Goal: Check status: Check status

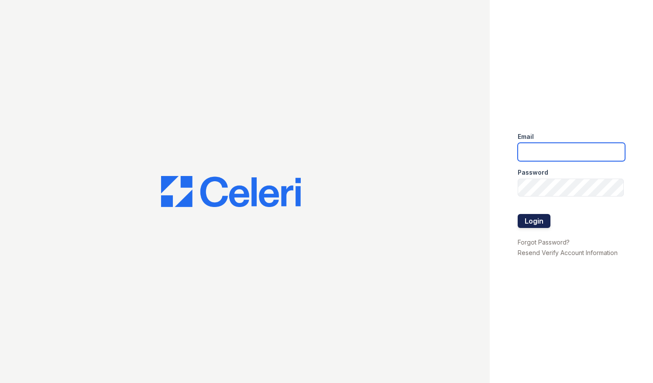
type input "Estuarylifestyle@greystar.com"
click at [530, 221] on button "Login" at bounding box center [533, 221] width 33 height 14
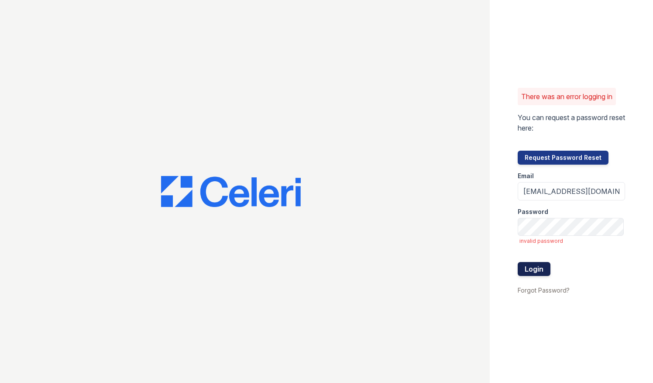
click at [530, 270] on button "Login" at bounding box center [533, 269] width 33 height 14
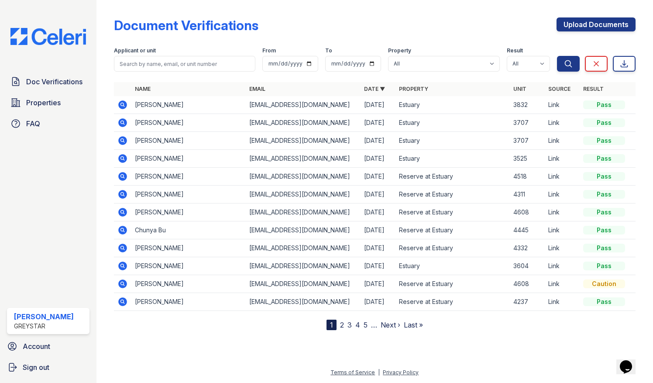
click at [120, 103] on icon at bounding box center [122, 104] width 10 height 10
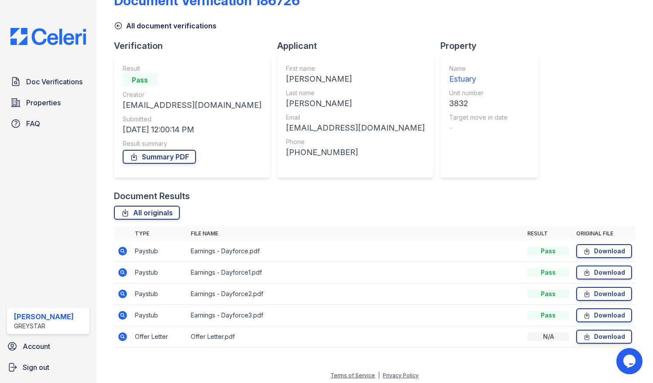
scroll to position [26, 0]
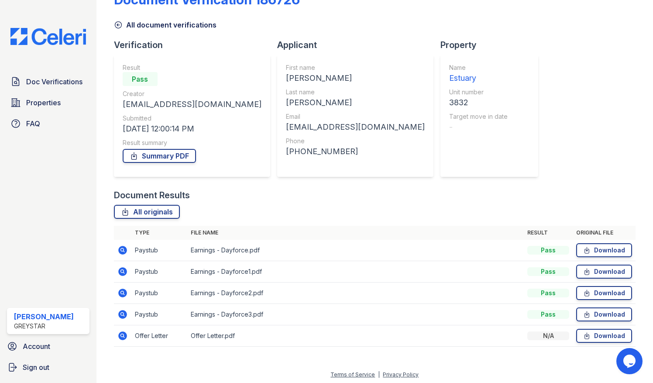
click at [120, 247] on icon at bounding box center [122, 250] width 9 height 9
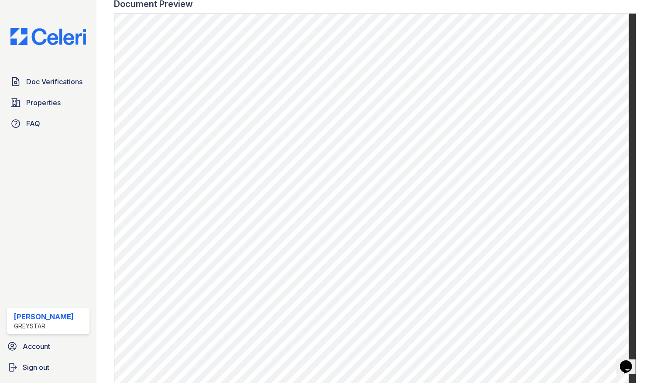
scroll to position [468, 0]
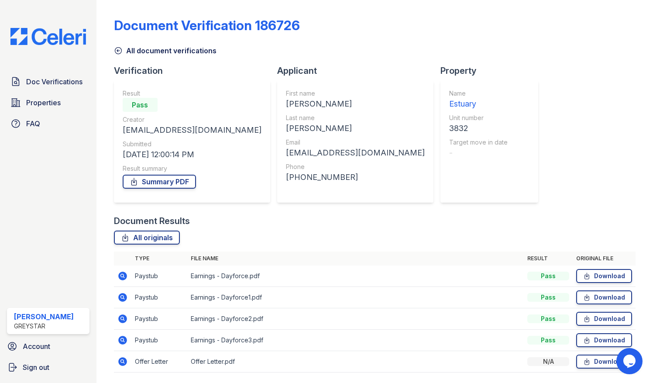
click at [123, 360] on icon at bounding box center [122, 361] width 10 height 10
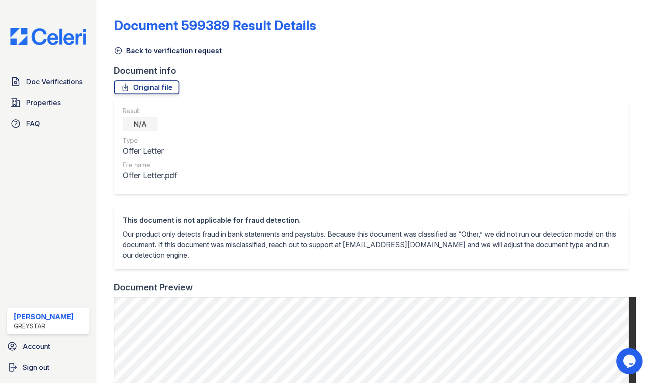
scroll to position [326, 0]
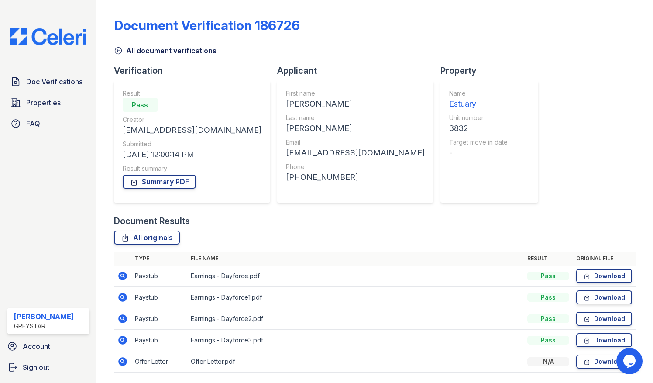
click at [120, 338] on icon at bounding box center [122, 340] width 10 height 10
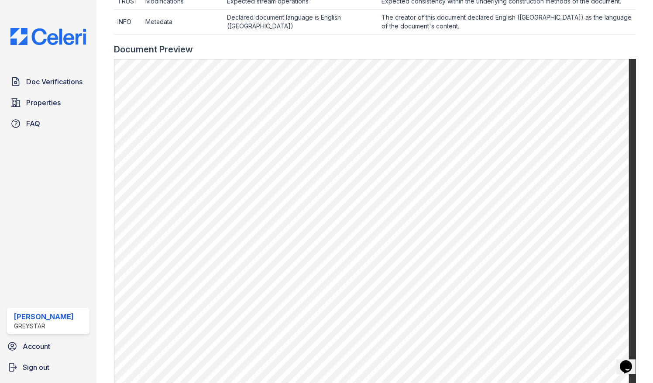
scroll to position [421, 0]
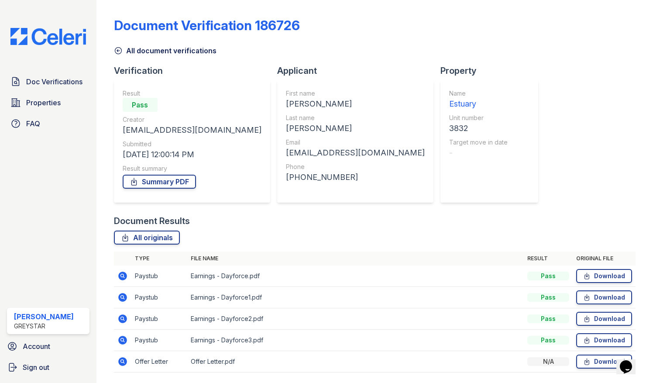
click at [123, 319] on icon at bounding box center [122, 318] width 9 height 9
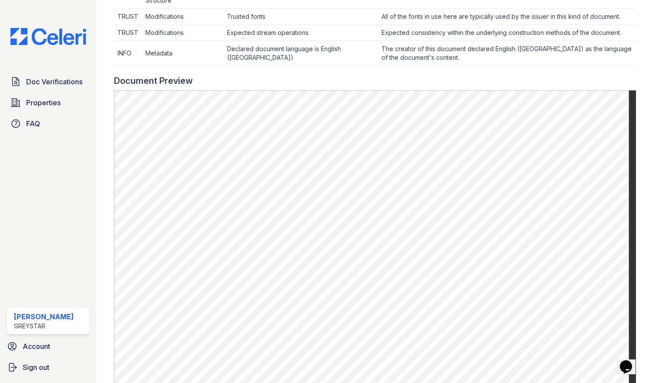
scroll to position [384, 0]
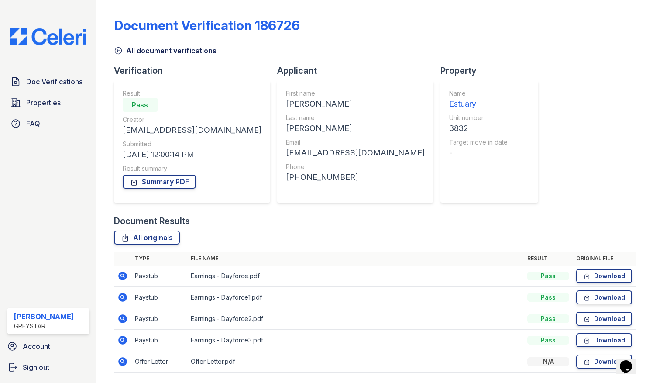
click at [121, 299] on icon at bounding box center [122, 297] width 9 height 9
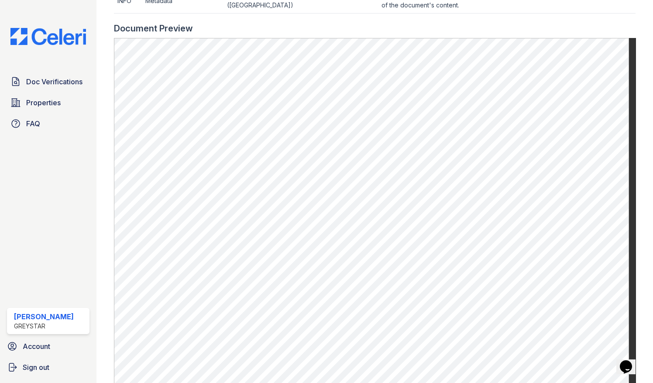
scroll to position [442, 0]
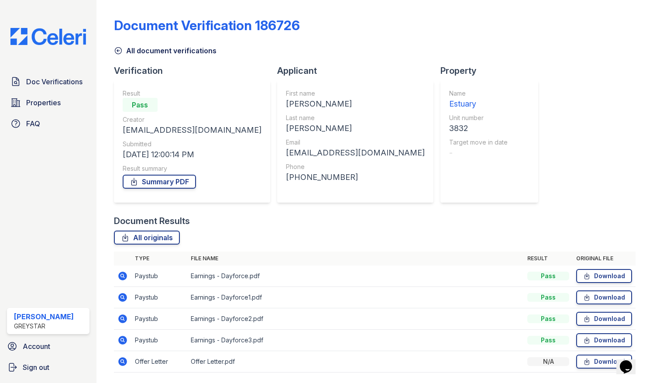
click at [121, 273] on icon at bounding box center [122, 275] width 9 height 9
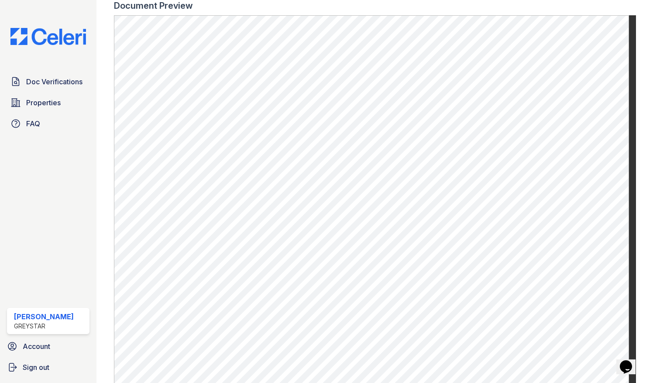
scroll to position [458, 0]
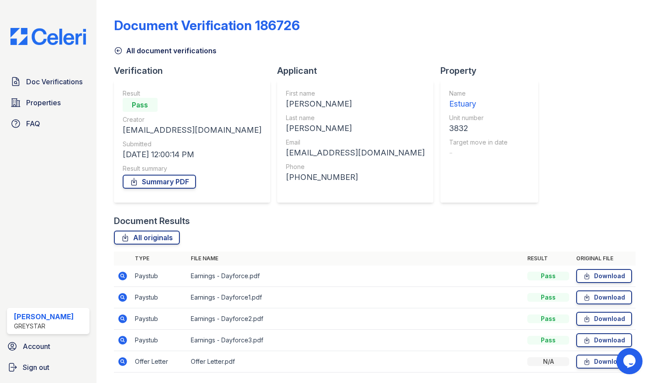
click at [120, 357] on icon at bounding box center [122, 361] width 10 height 10
